Goal: Task Accomplishment & Management: Manage account settings

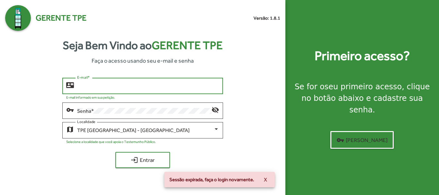
click at [114, 86] on input "E-mail *" at bounding box center [148, 86] width 142 height 6
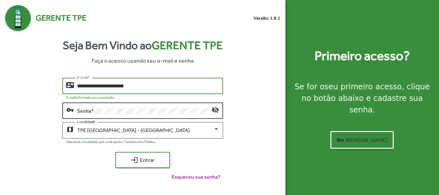
type input "**********"
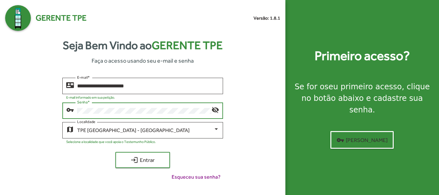
click at [115, 152] on button "login Entrar" at bounding box center [142, 160] width 55 height 16
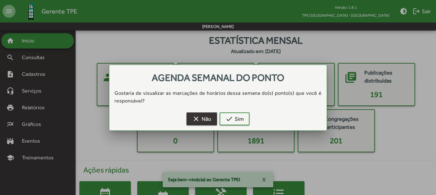
click at [203, 121] on span "clear Não" at bounding box center [201, 119] width 19 height 12
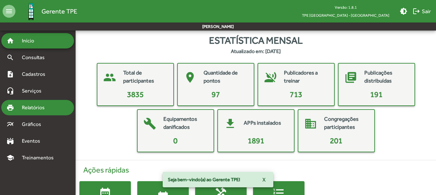
click at [29, 108] on span "Relatórios" at bounding box center [35, 108] width 35 height 8
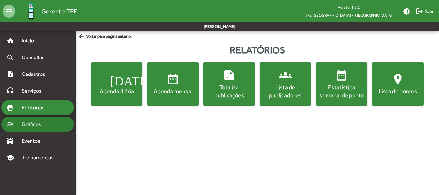
click at [37, 128] on div "multiline_chart Gráficos" at bounding box center [37, 124] width 73 height 15
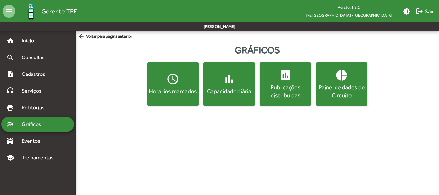
click at [345, 87] on div "Painel de dados do Circuito" at bounding box center [342, 91] width 49 height 16
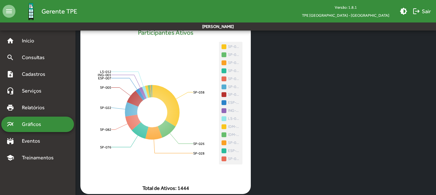
scroll to position [228, 0]
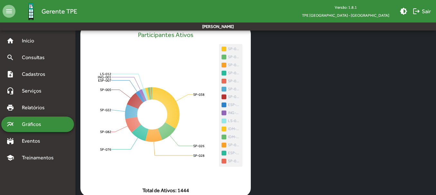
drag, startPoint x: 436, startPoint y: 121, endPoint x: 439, endPoint y: 127, distance: 6.9
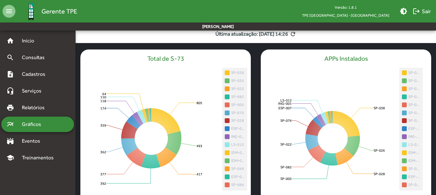
scroll to position [14, 0]
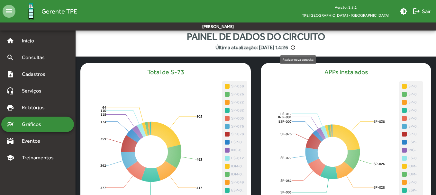
click at [296, 45] on mat-icon "refresh" at bounding box center [293, 47] width 6 height 6
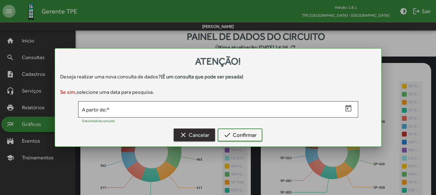
click at [193, 137] on span "clear Cancelar" at bounding box center [195, 135] width 30 height 12
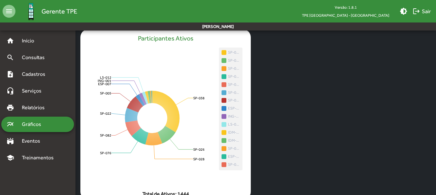
scroll to position [230, 0]
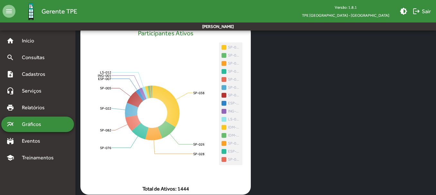
click at [291, 72] on mat-grid-list "Total de S-73 805 805 493 493 417 417 392 392 377 377 362 362 359 359 174 174 1…" at bounding box center [256, 17] width 361 height 355
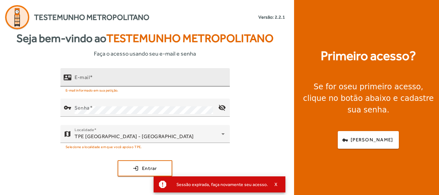
click at [93, 80] on span at bounding box center [91, 77] width 3 height 6
click at [93, 80] on input "E-mail" at bounding box center [150, 80] width 150 height 8
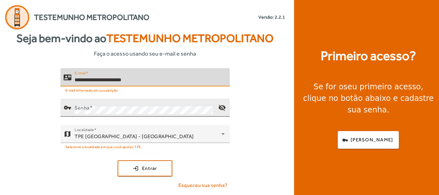
type input "**********"
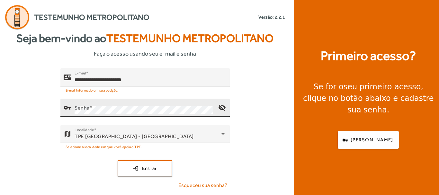
click at [83, 110] on mat-label "Senha" at bounding box center [82, 108] width 15 height 6
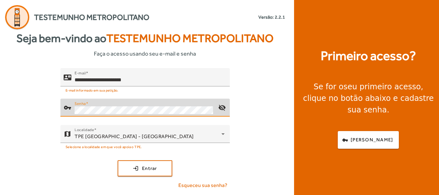
click at [118, 161] on button "login Entrar" at bounding box center [145, 169] width 55 height 16
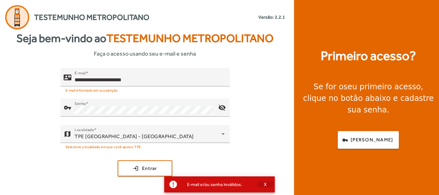
drag, startPoint x: 269, startPoint y: 184, endPoint x: 208, endPoint y: 178, distance: 61.7
click at [268, 184] on span "button" at bounding box center [266, 184] width 16 height 15
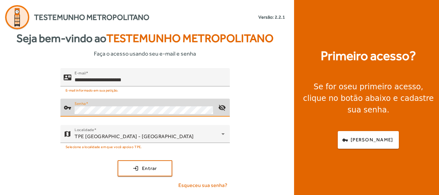
click at [51, 105] on div "**********" at bounding box center [145, 131] width 291 height 126
click at [118, 161] on button "login Entrar" at bounding box center [145, 169] width 55 height 16
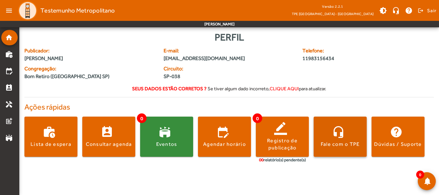
click at [358, 145] on div "Fale com o TPE" at bounding box center [340, 144] width 39 height 7
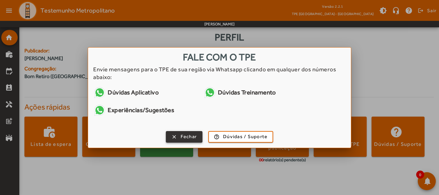
click at [186, 138] on span "Fechar" at bounding box center [189, 136] width 16 height 7
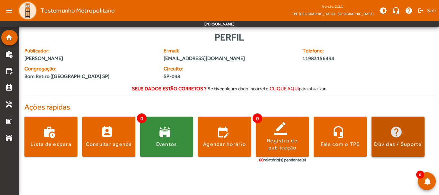
click at [401, 144] on div "Dúvidas / Suporte" at bounding box center [398, 144] width 48 height 7
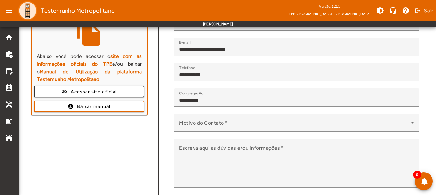
scroll to position [87, 0]
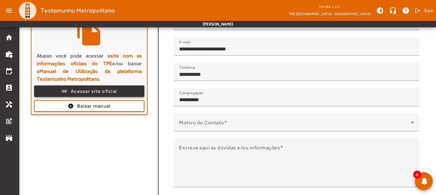
click at [94, 91] on span "Acessar site oficial" at bounding box center [94, 91] width 46 height 7
